Goal: Information Seeking & Learning: Understand process/instructions

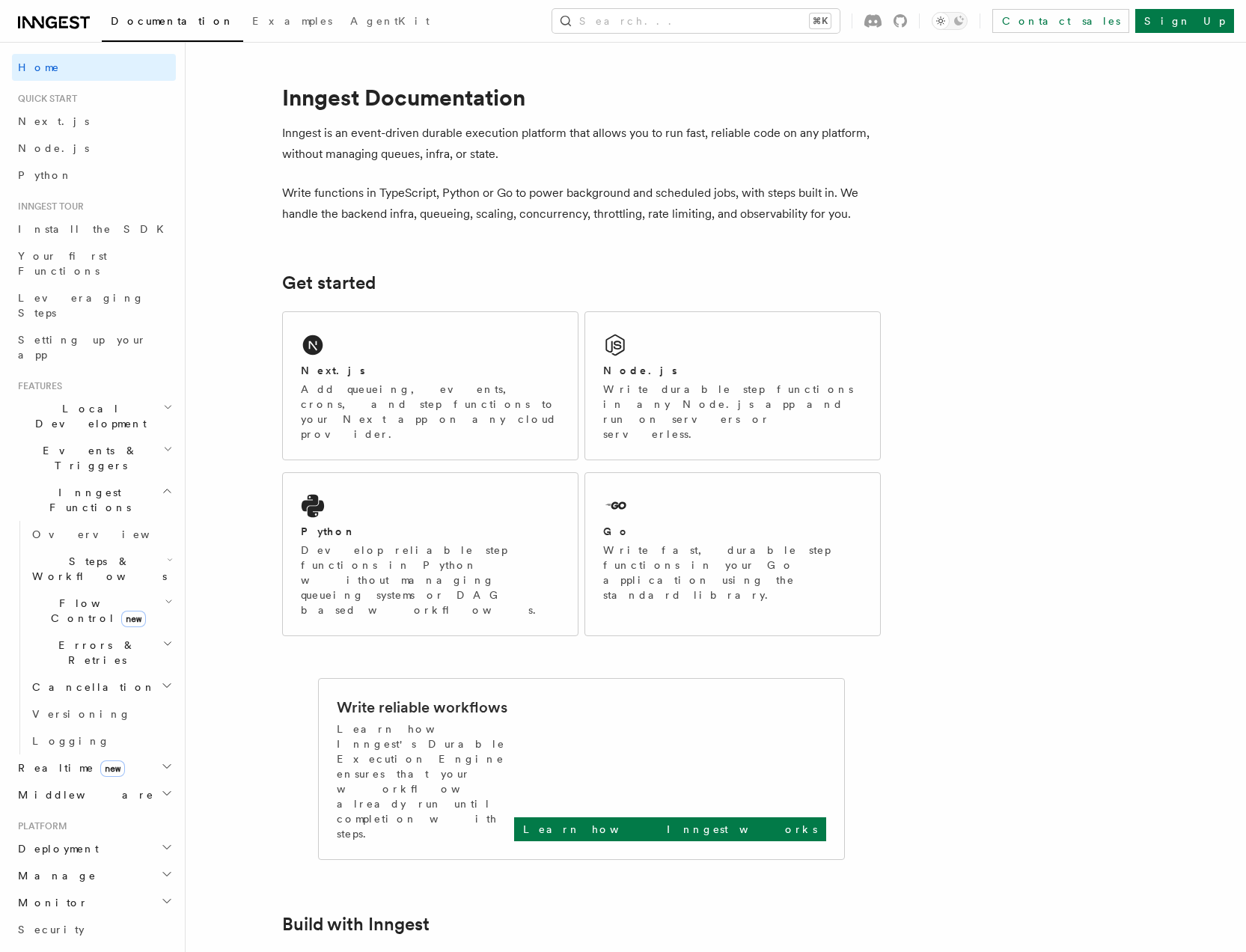
click at [81, 554] on span "Steps & Workflows" at bounding box center [96, 569] width 141 height 30
click at [74, 597] on span "Overview" at bounding box center [124, 603] width 155 height 12
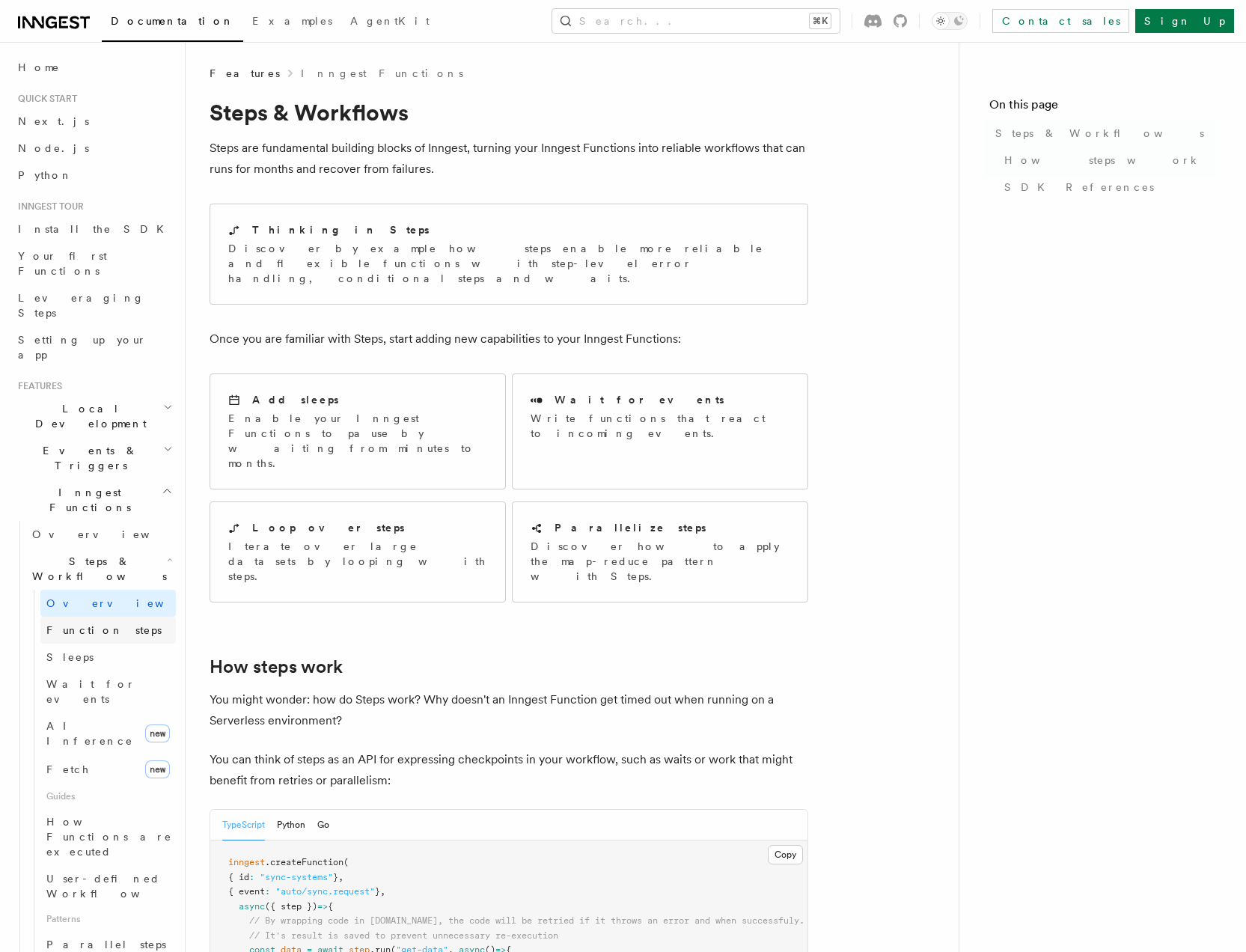
click at [88, 624] on span "Function steps" at bounding box center [105, 630] width 116 height 12
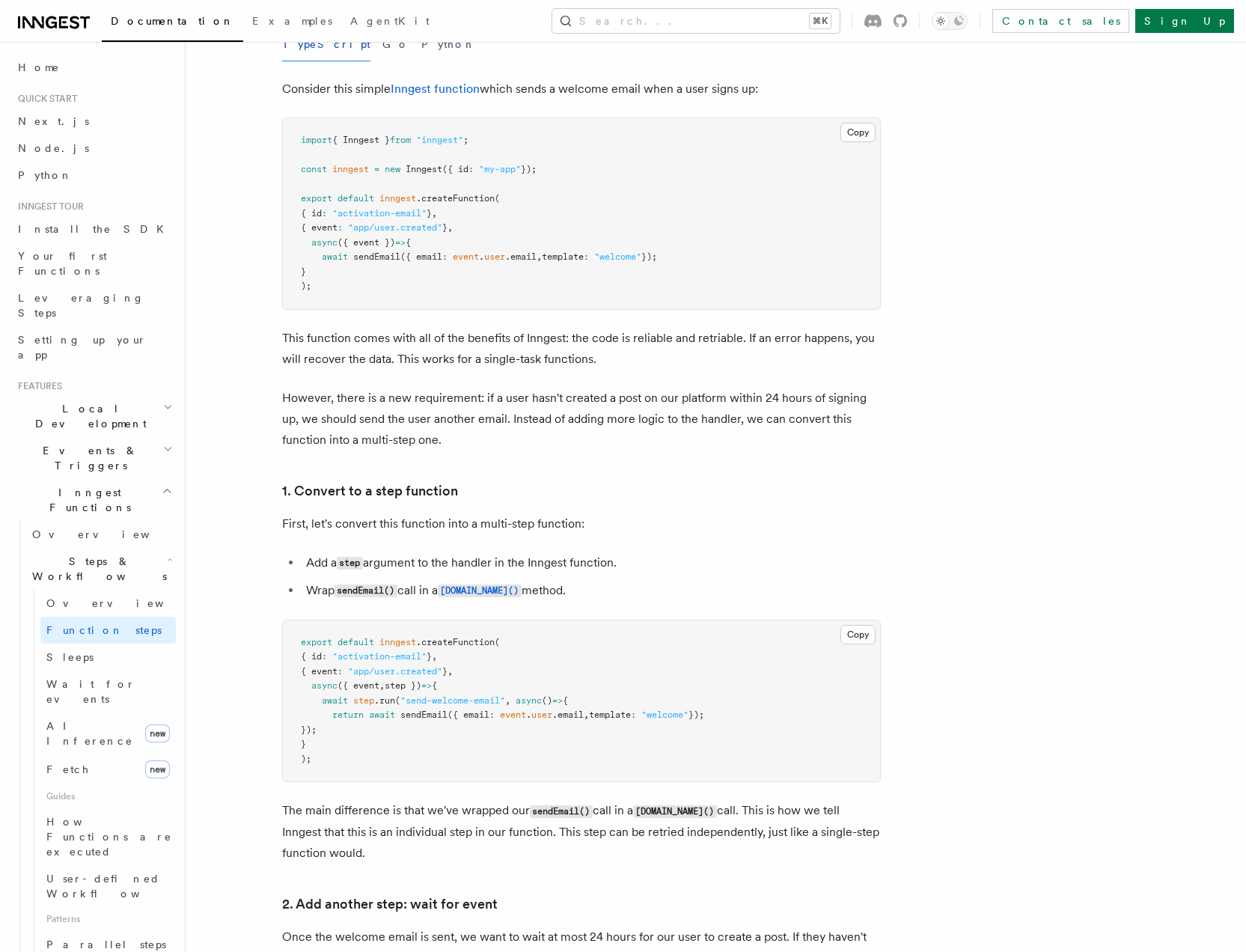
scroll to position [544, 0]
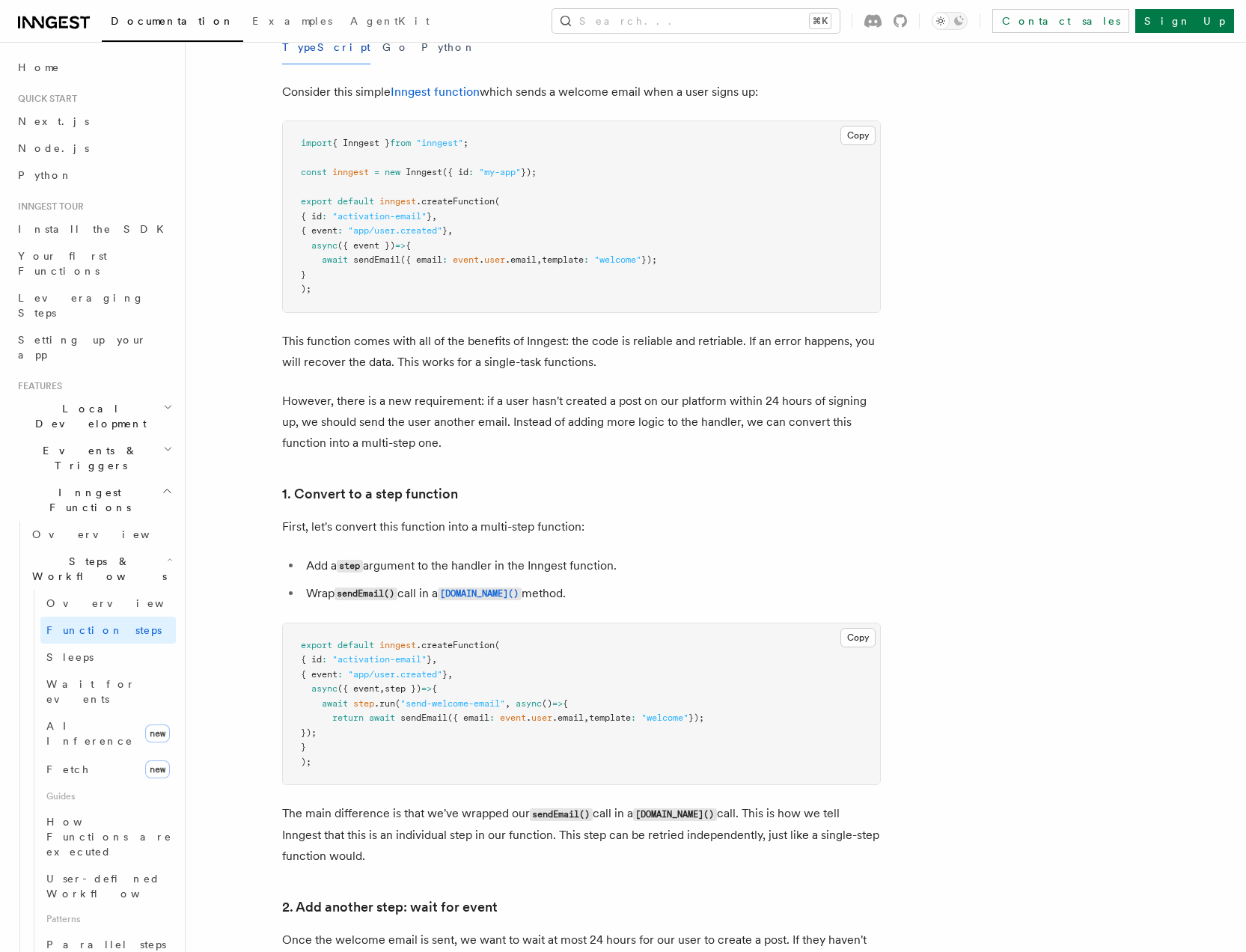
click at [665, 500] on h3 "1. Convert to a step function" at bounding box center [581, 493] width 599 height 21
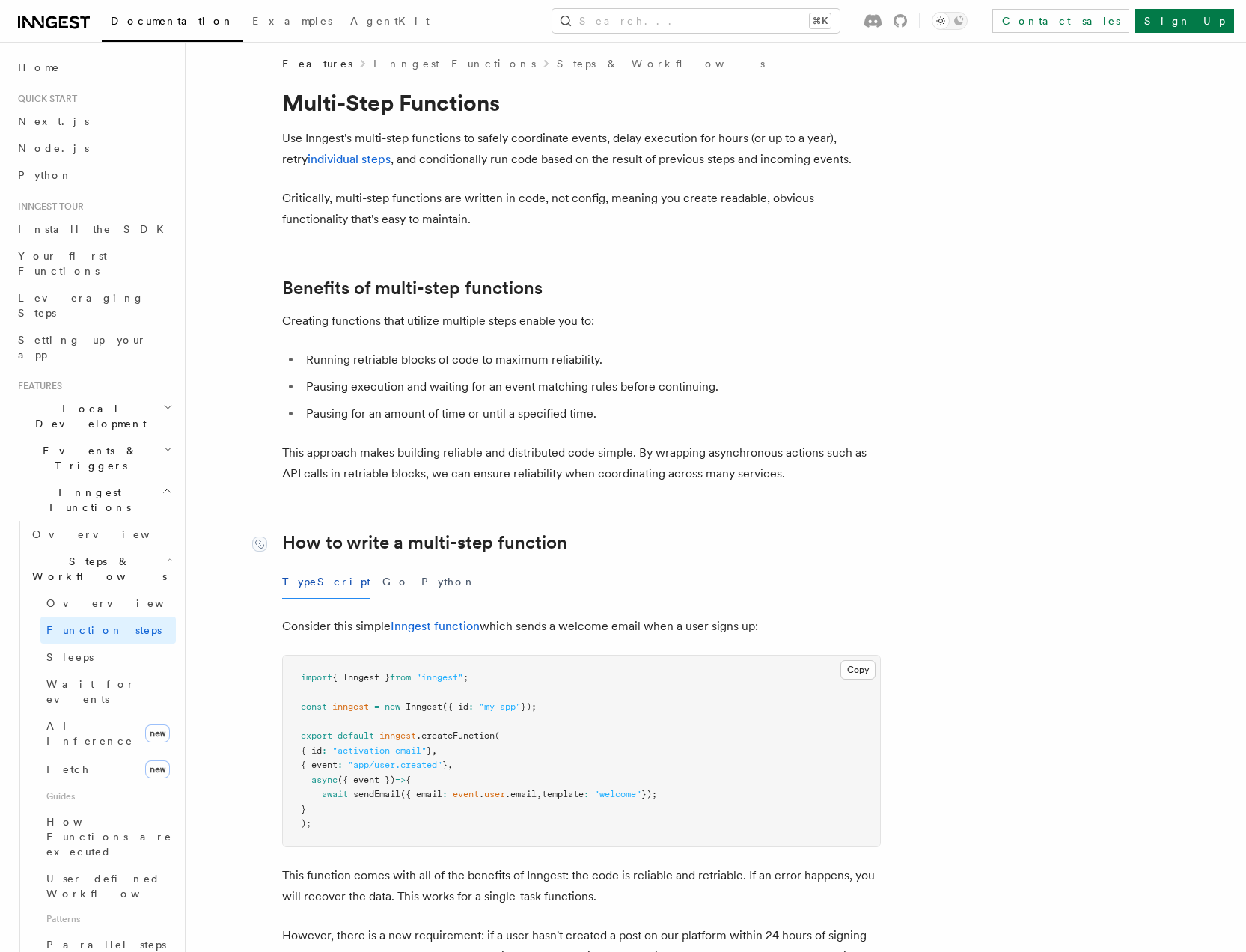
scroll to position [0, 0]
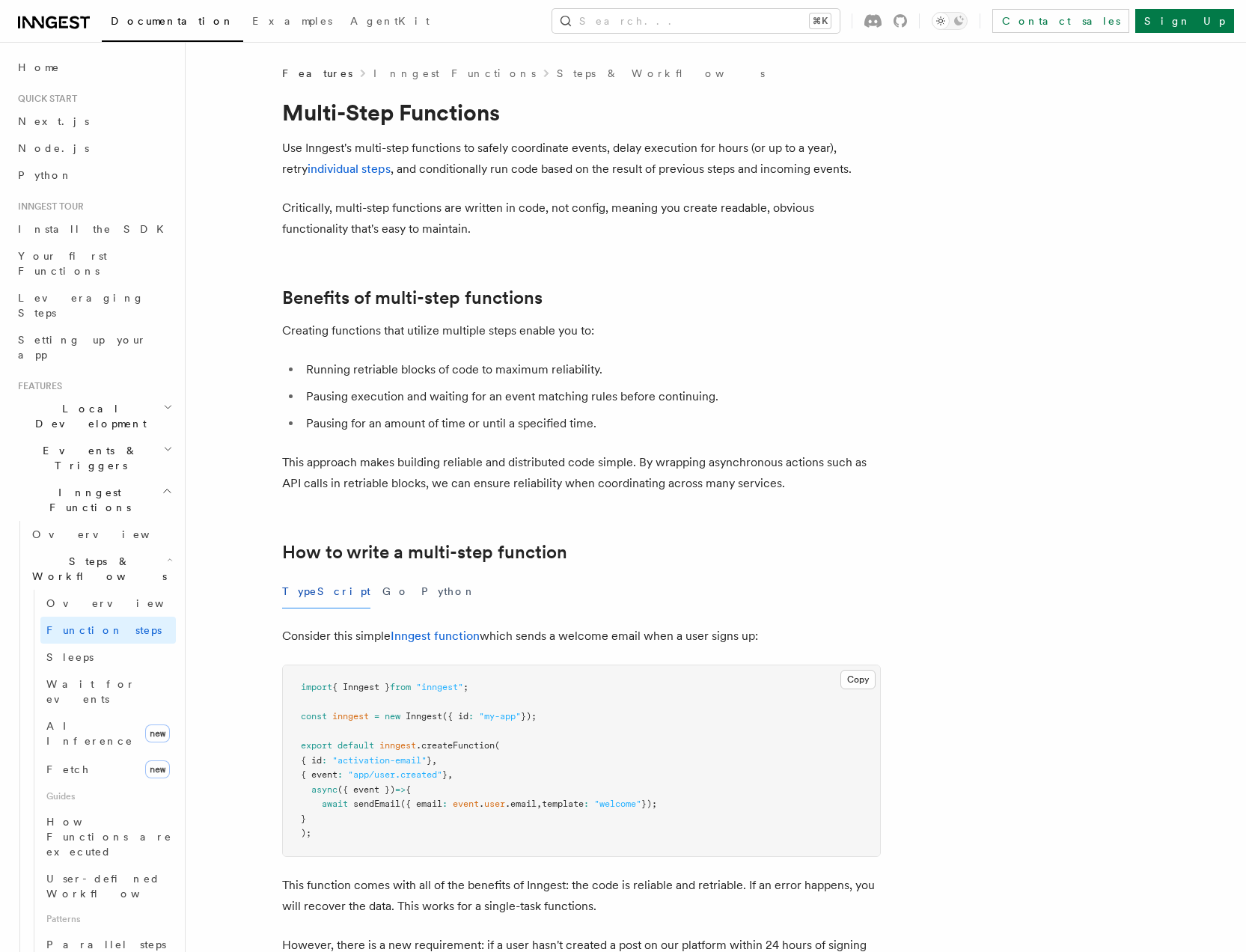
click at [351, 169] on link "individual steps" at bounding box center [349, 168] width 83 height 14
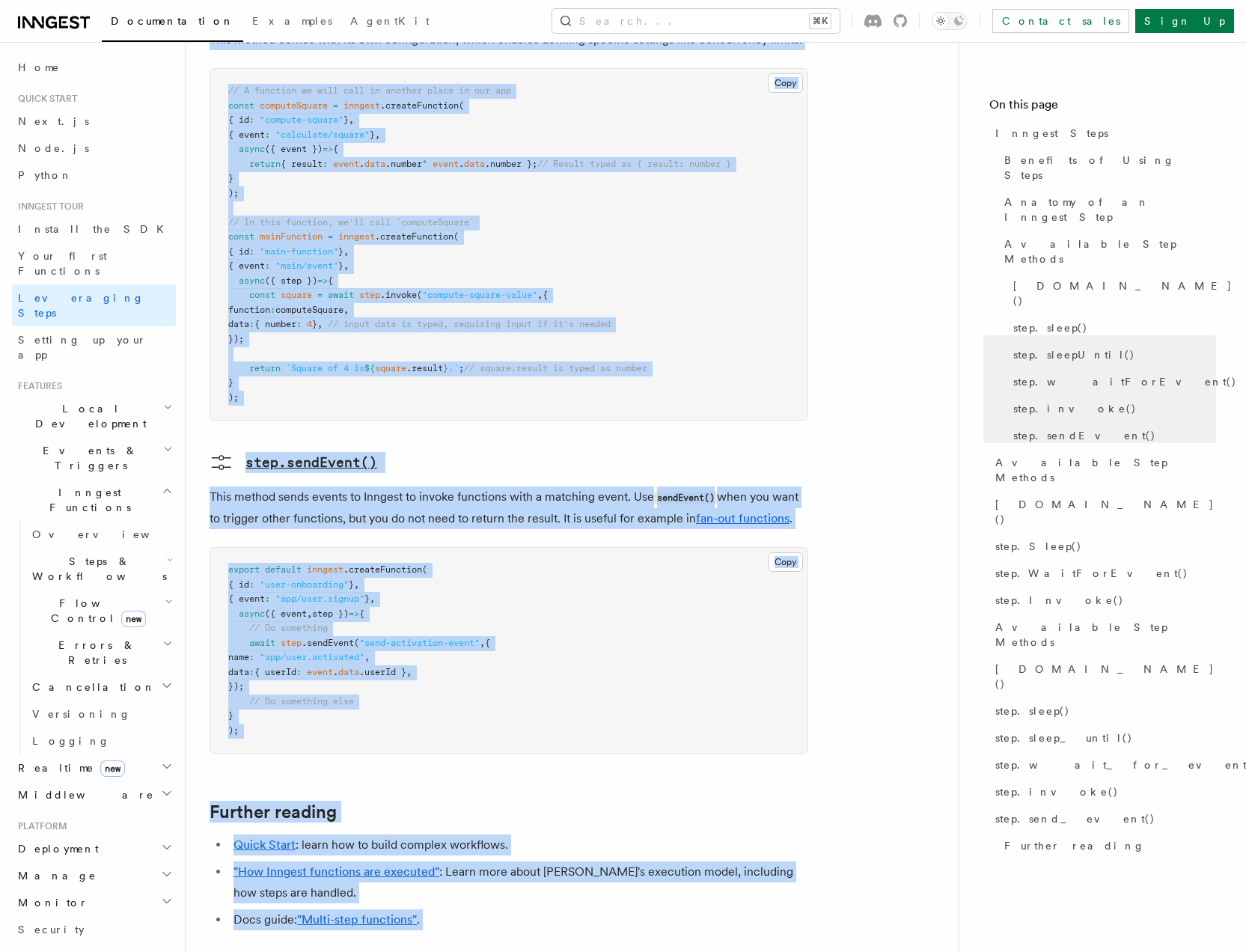
scroll to position [3000, 0]
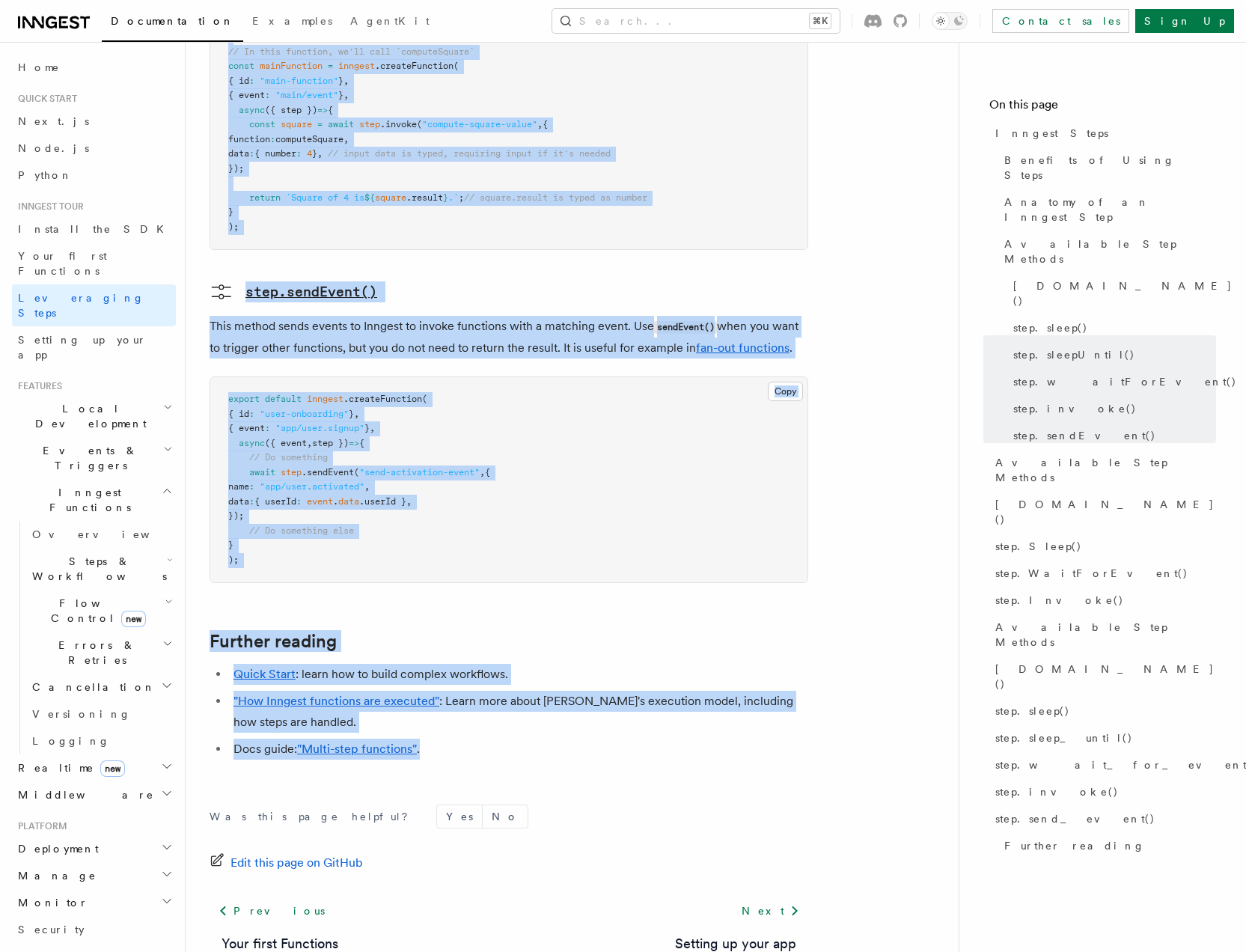
drag, startPoint x: 211, startPoint y: 121, endPoint x: 635, endPoint y: 654, distance: 681.1
click at [1066, 428] on span "step.sendEvent()" at bounding box center [1085, 435] width 143 height 15
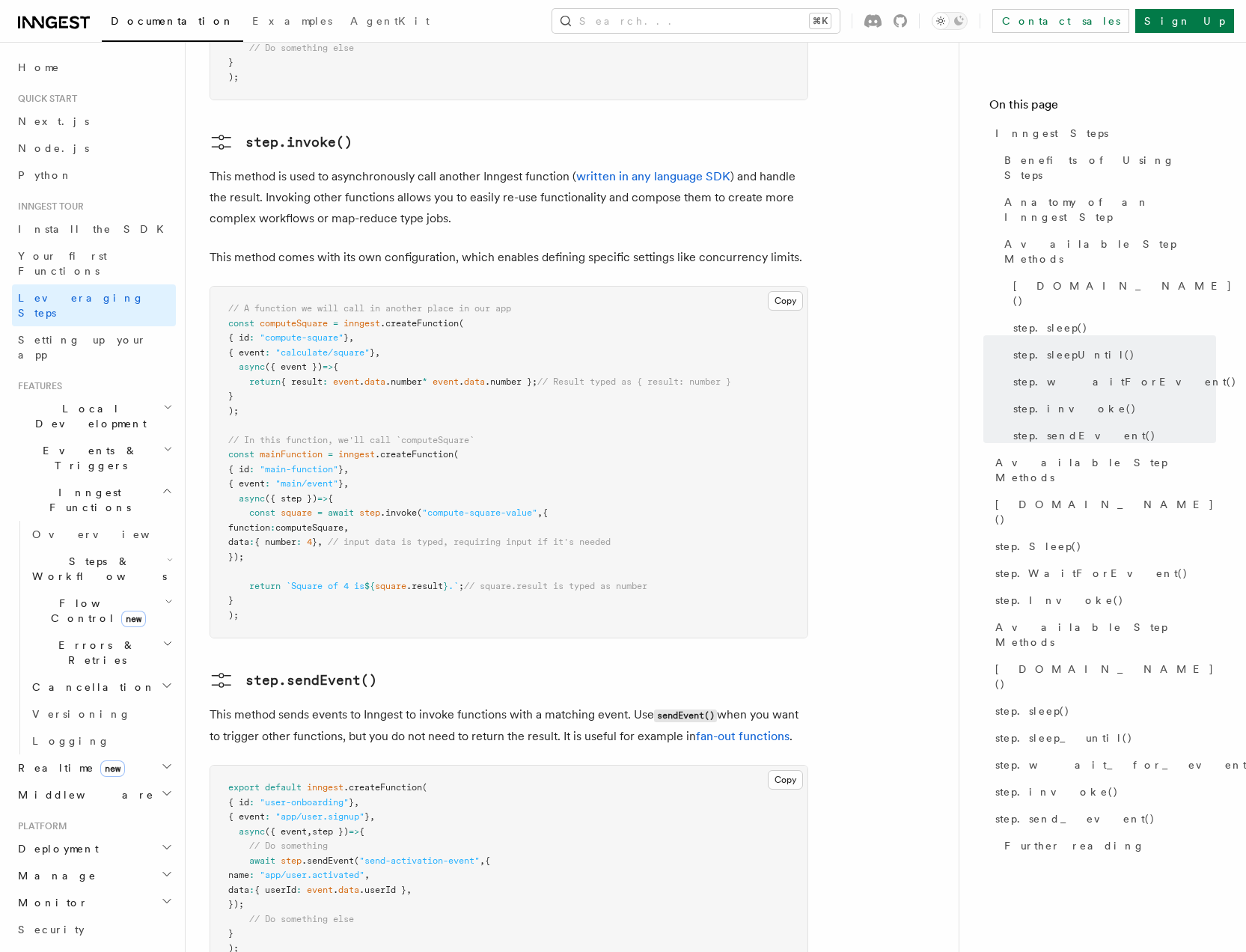
scroll to position [3000, 0]
